Goal: Find specific page/section: Find specific page/section

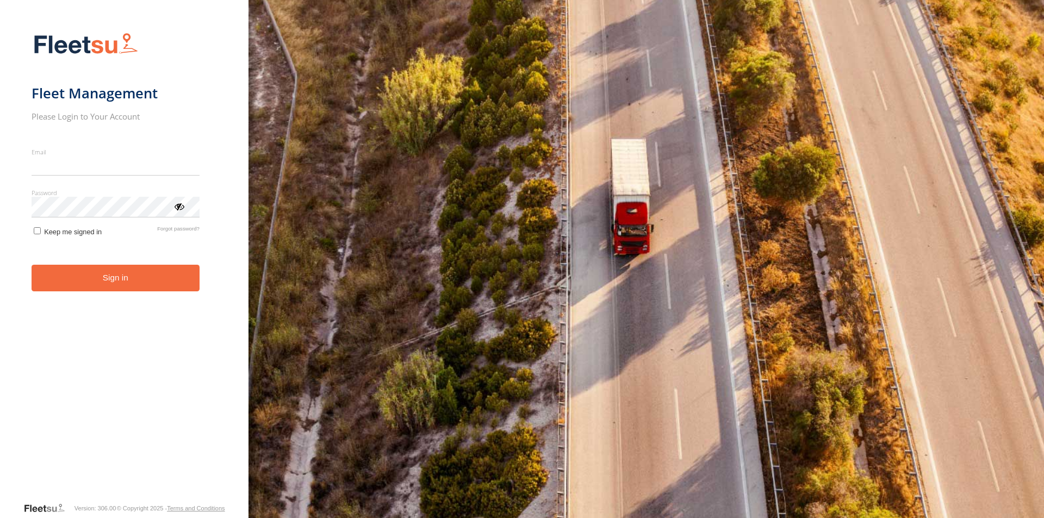
type input "**********"
click at [91, 289] on button "Sign in" at bounding box center [116, 278] width 168 height 27
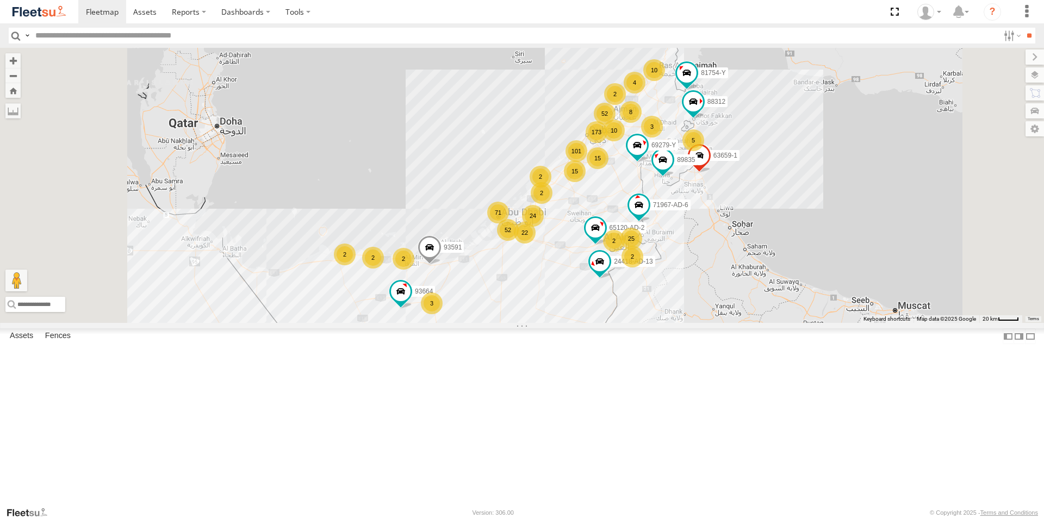
click at [120, 33] on input "text" at bounding box center [515, 36] width 968 height 16
type input "*****"
click at [1023, 28] on input "**" at bounding box center [1029, 36] width 13 height 16
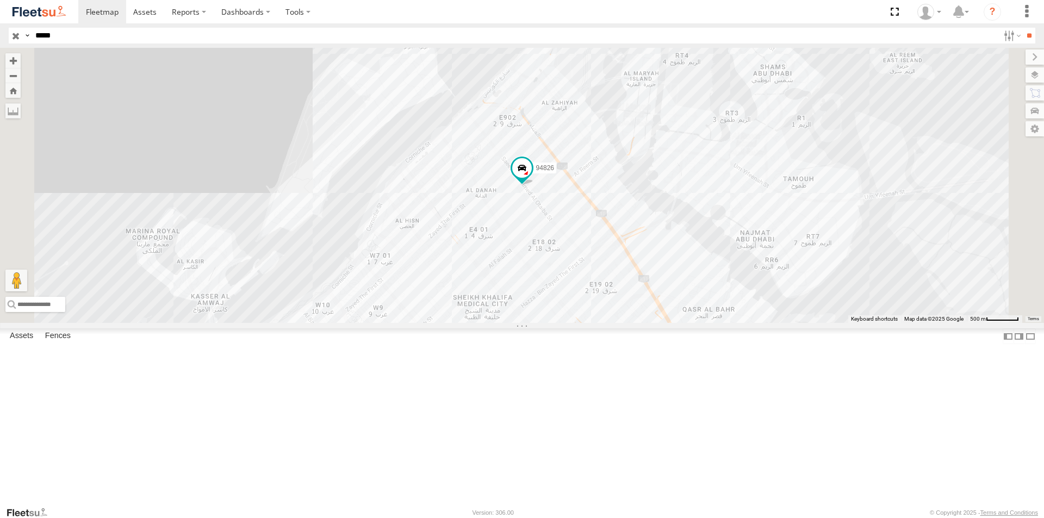
click at [0, 0] on div "94826" at bounding box center [0, 0] width 0 height 0
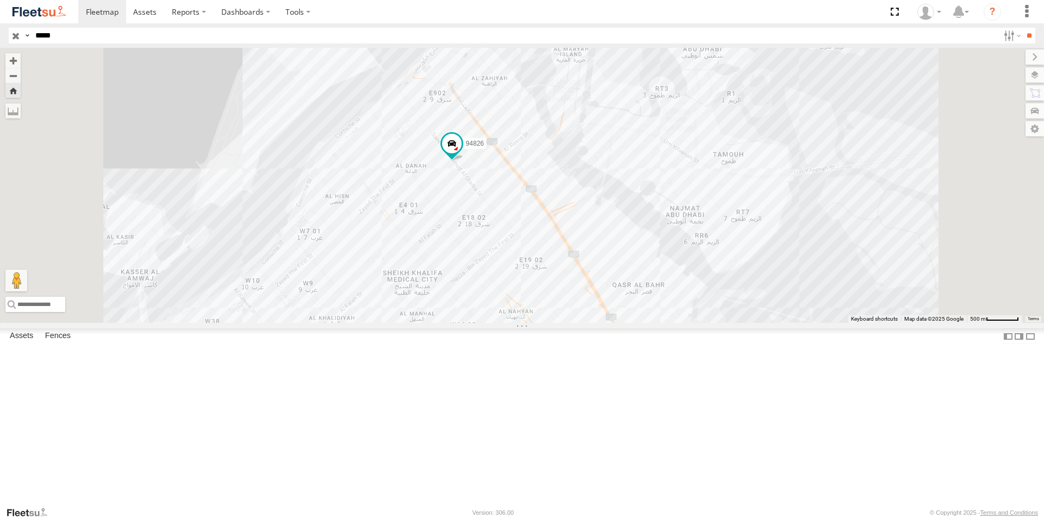
drag, startPoint x: 564, startPoint y: 284, endPoint x: 541, endPoint y: 259, distance: 34.3
click at [541, 259] on div "94826" at bounding box center [522, 185] width 1044 height 275
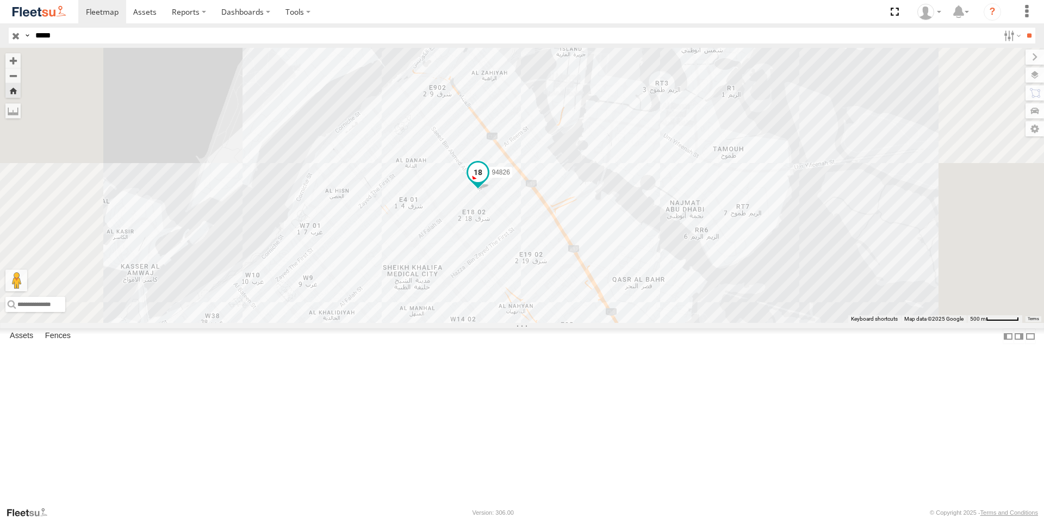
click at [488, 182] on span at bounding box center [478, 173] width 20 height 20
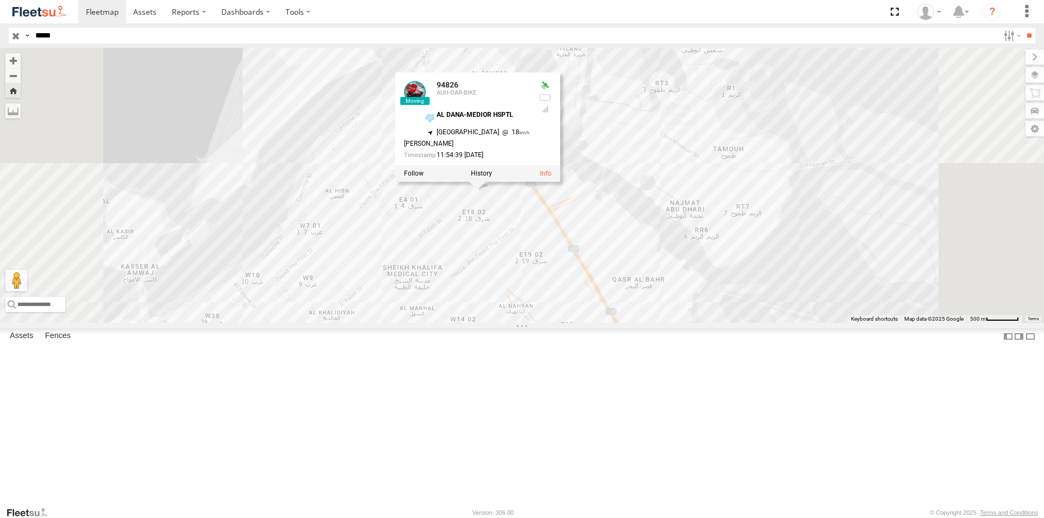
click at [630, 298] on div "94826 94826 AUH-OAR-BIKE AL DANA-MEDIOR HSPTL 24.48329 , 54.3755 South West 18 …" at bounding box center [522, 185] width 1044 height 275
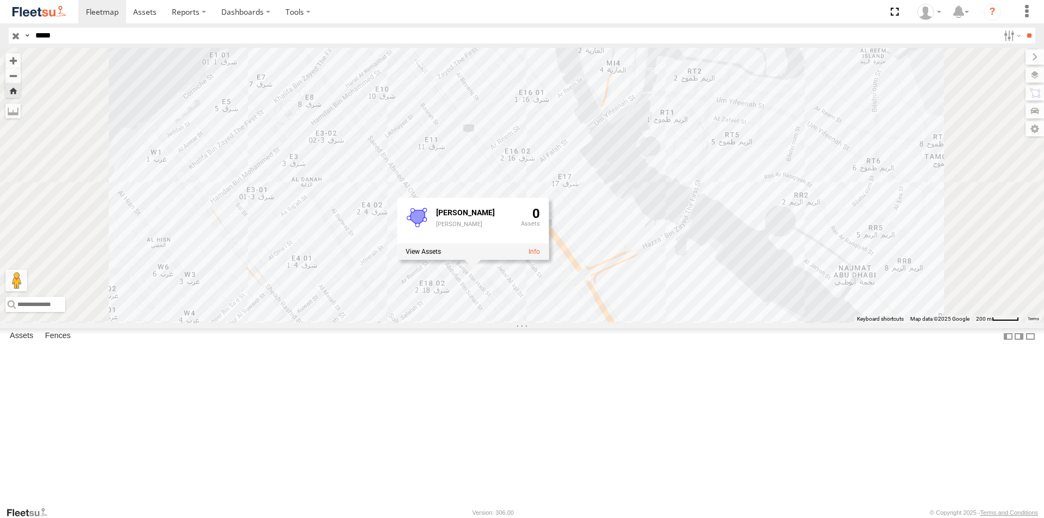
drag, startPoint x: 547, startPoint y: 278, endPoint x: 517, endPoint y: 179, distance: 103.1
click at [517, 182] on div "94826 [PERSON_NAME]-BURJEEL HSPTL [PERSON_NAME]-BURJEEL HSPTL 0" at bounding box center [522, 185] width 1044 height 275
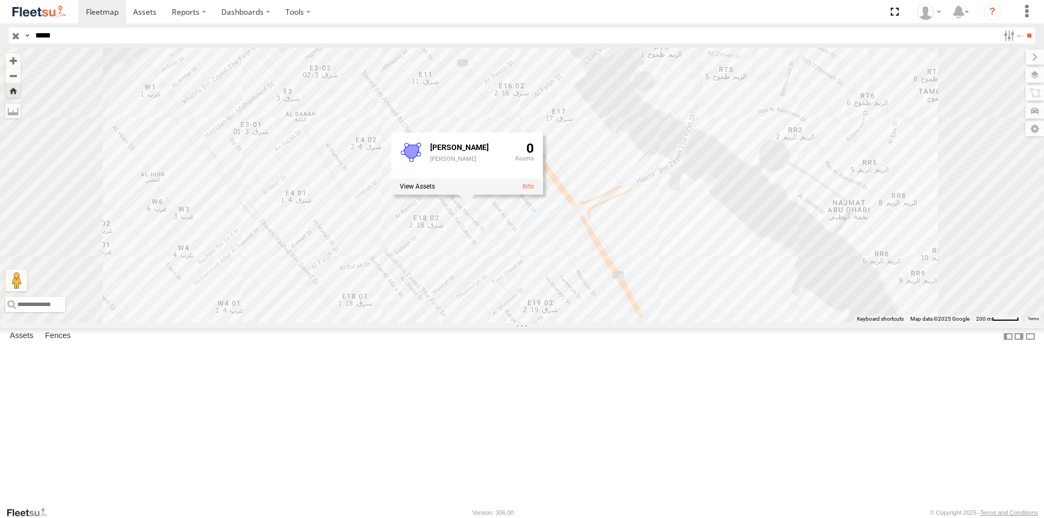
click at [608, 323] on div "94826 [PERSON_NAME]-BURJEEL HSPTL [PERSON_NAME]-BURJEEL HSPTL 0" at bounding box center [522, 185] width 1044 height 275
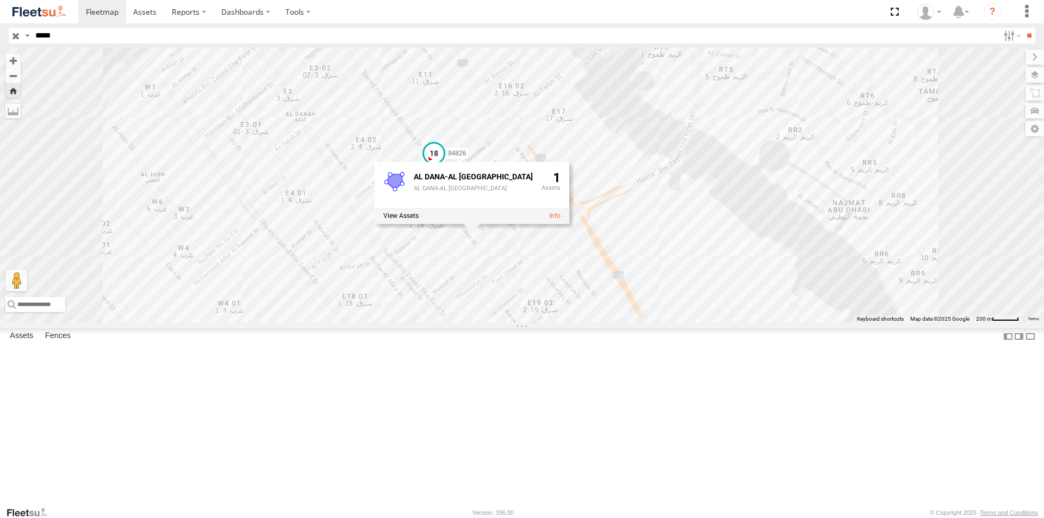
click at [444, 163] on span at bounding box center [434, 154] width 20 height 20
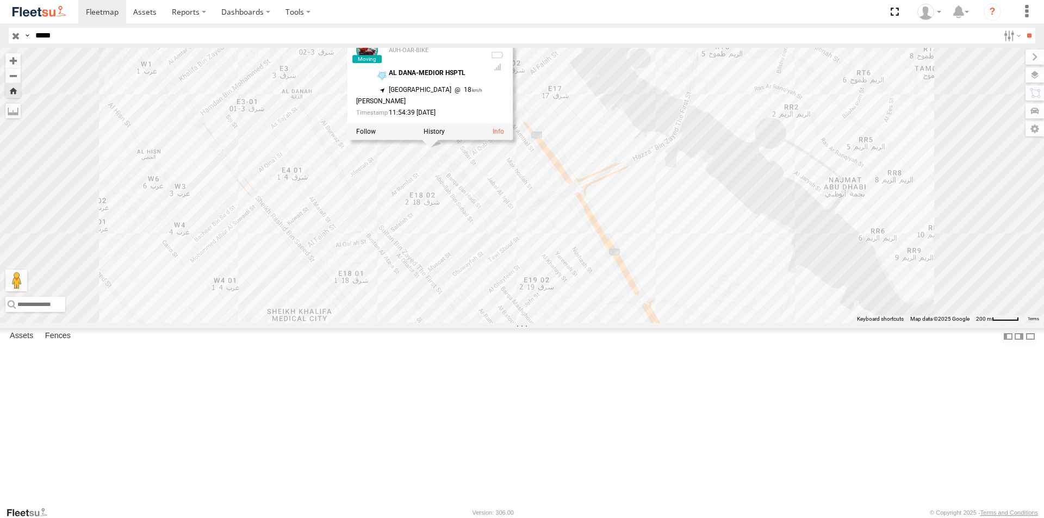
drag, startPoint x: 505, startPoint y: 284, endPoint x: 498, endPoint y: 246, distance: 38.1
click at [498, 247] on div "94826 94826 AUH-OAR-BIKE AL DANA-MEDIOR HSPTL 24.48329 , 54.3755 South West 18 …" at bounding box center [522, 185] width 1044 height 275
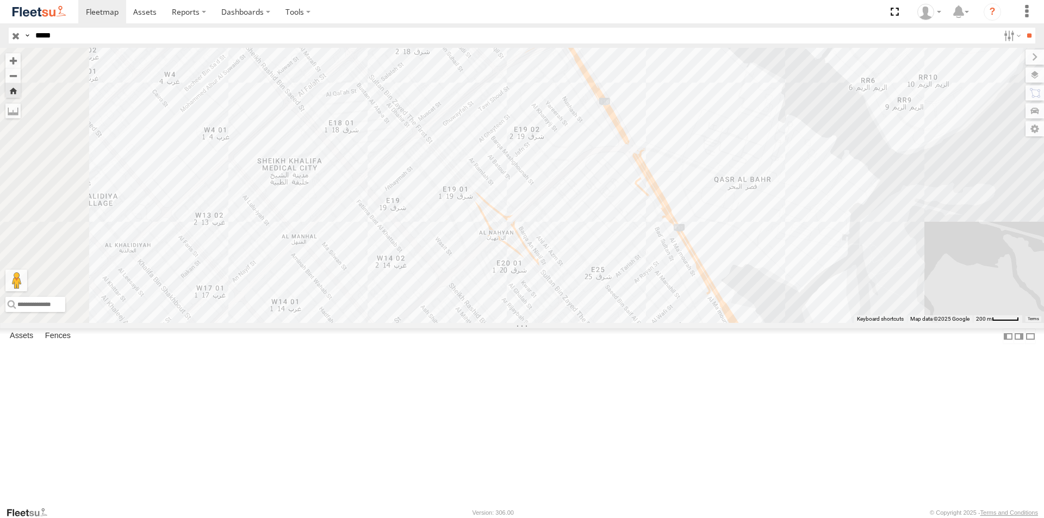
drag, startPoint x: 501, startPoint y: 319, endPoint x: 494, endPoint y: 182, distance: 137.3
click at [494, 182] on div "94826 94826 AUH-OAR-BIKE AL DANA-MEDIOR HSPTL 24.48329 , 54.3755 South West 18 …" at bounding box center [522, 185] width 1044 height 275
